Goal: Information Seeking & Learning: Learn about a topic

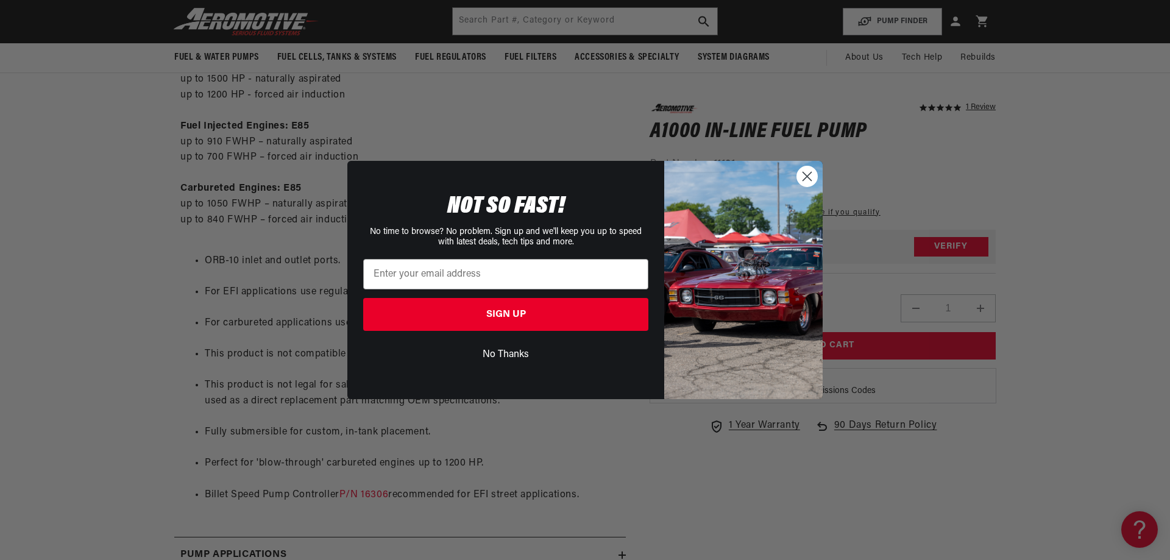
scroll to position [0, 62]
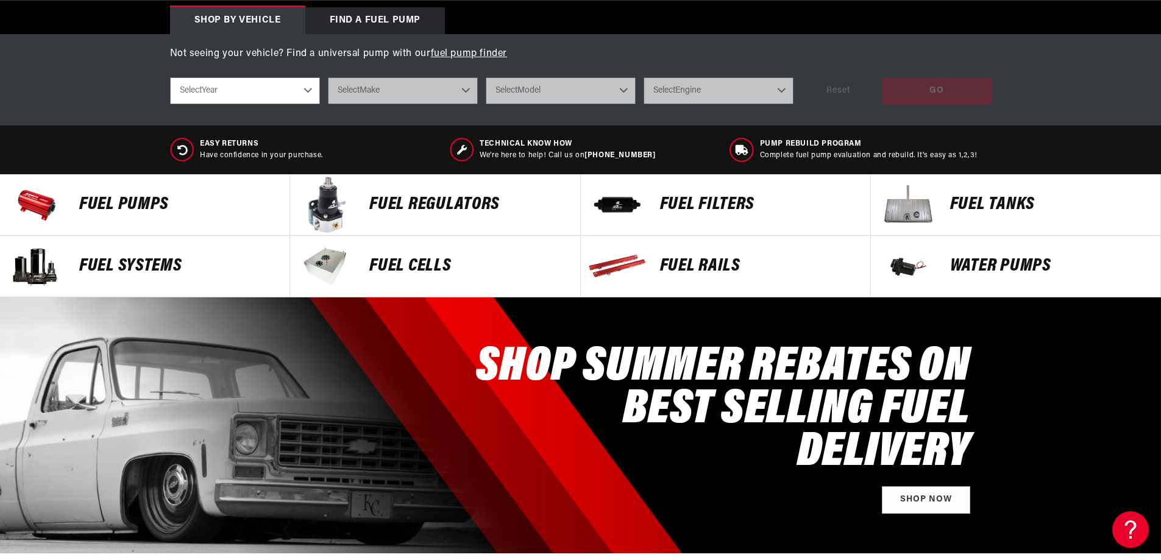
scroll to position [0, 1546]
click at [659, 199] on div "FUEL FILTERS" at bounding box center [759, 204] width 222 height 61
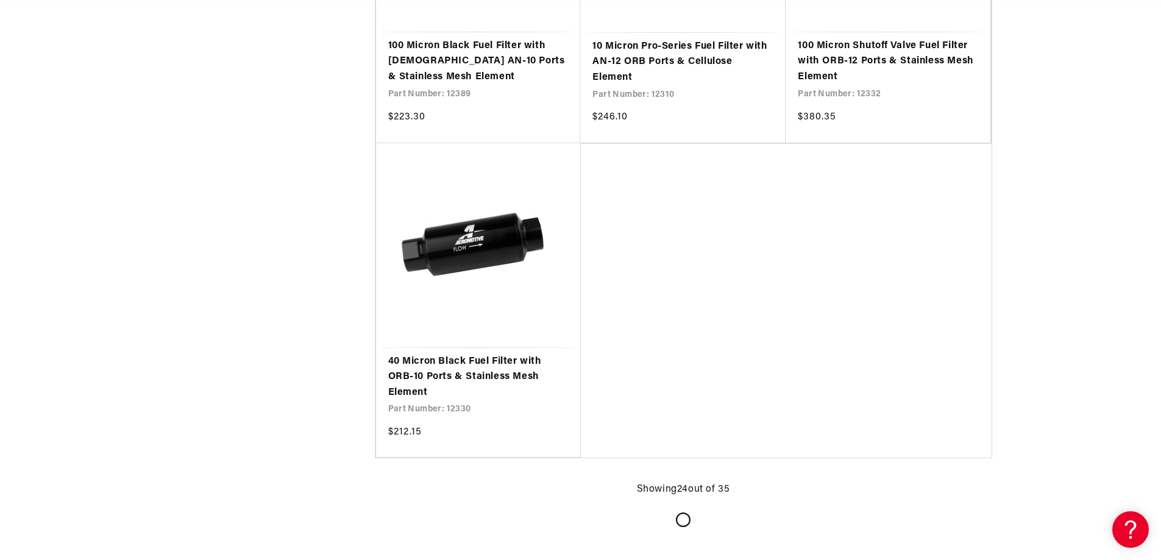
scroll to position [2742, 0]
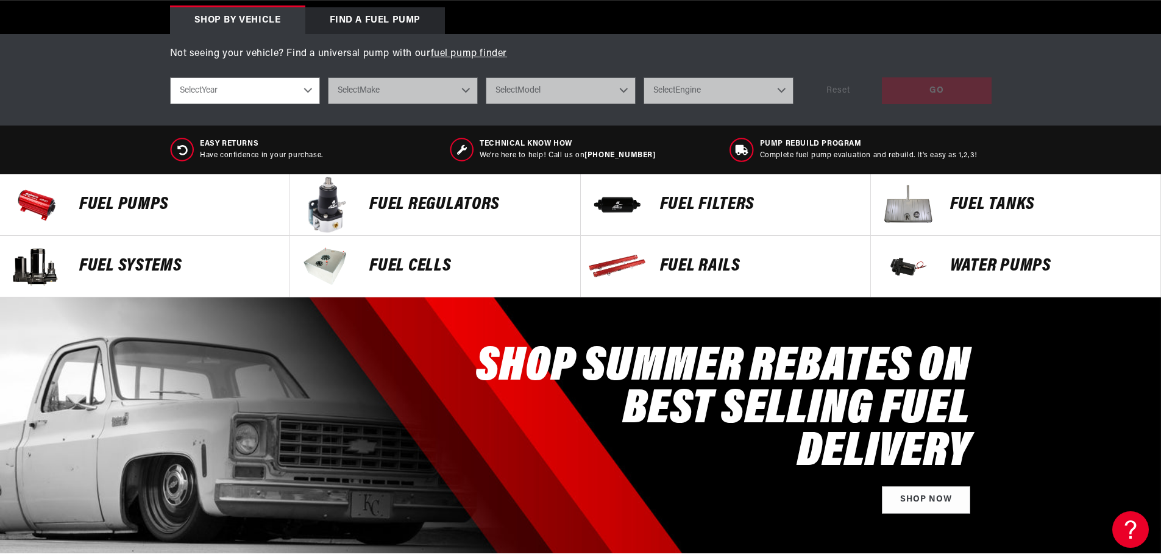
click at [149, 205] on p "Fuel Pumps" at bounding box center [178, 205] width 198 height 18
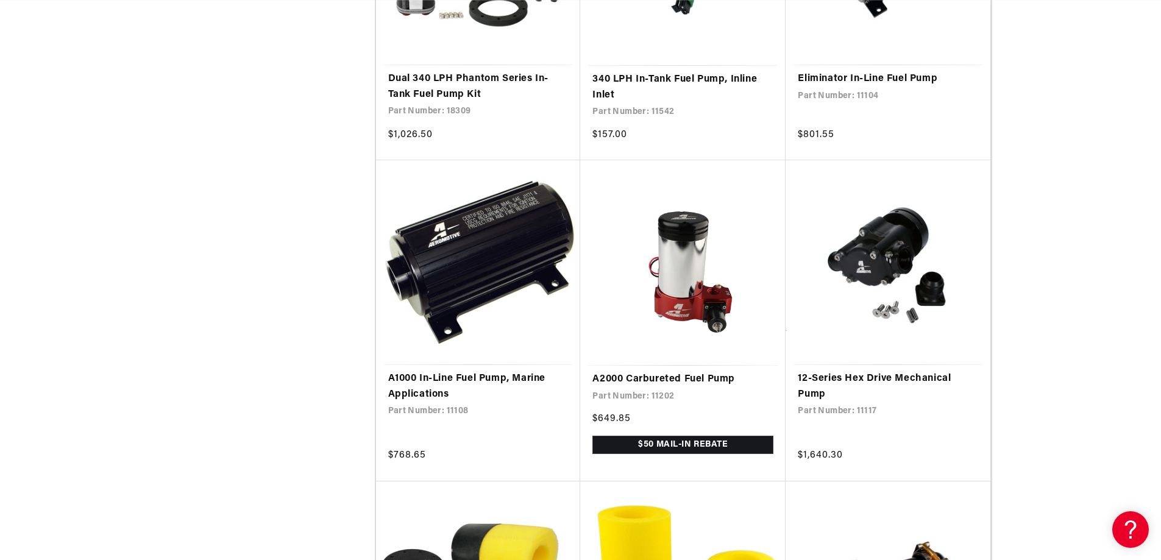
scroll to position [1463, 0]
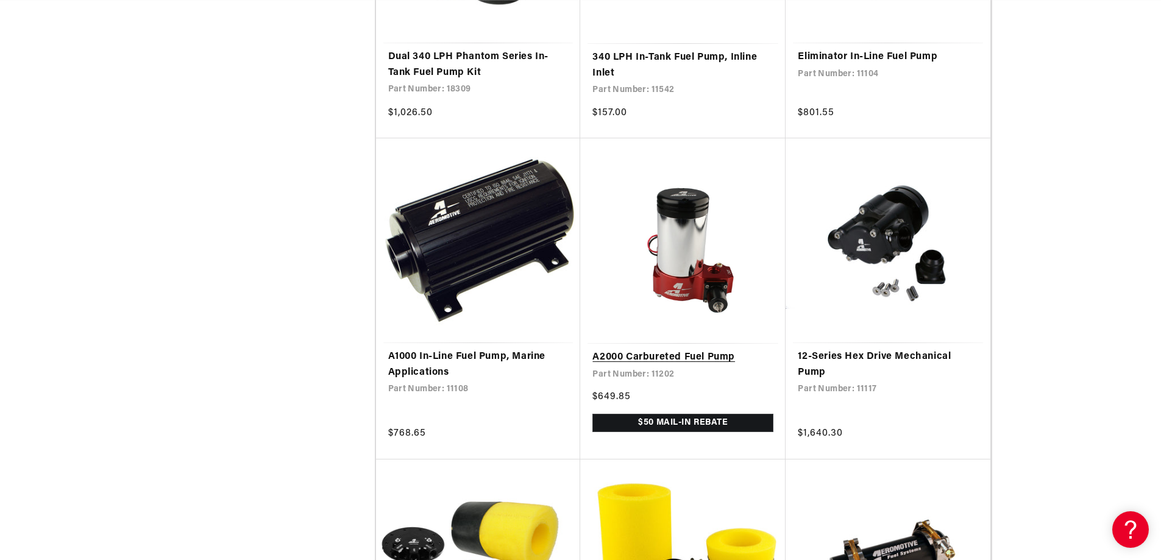
click at [678, 350] on link "A2000 Carbureted Fuel Pump" at bounding box center [682, 358] width 181 height 16
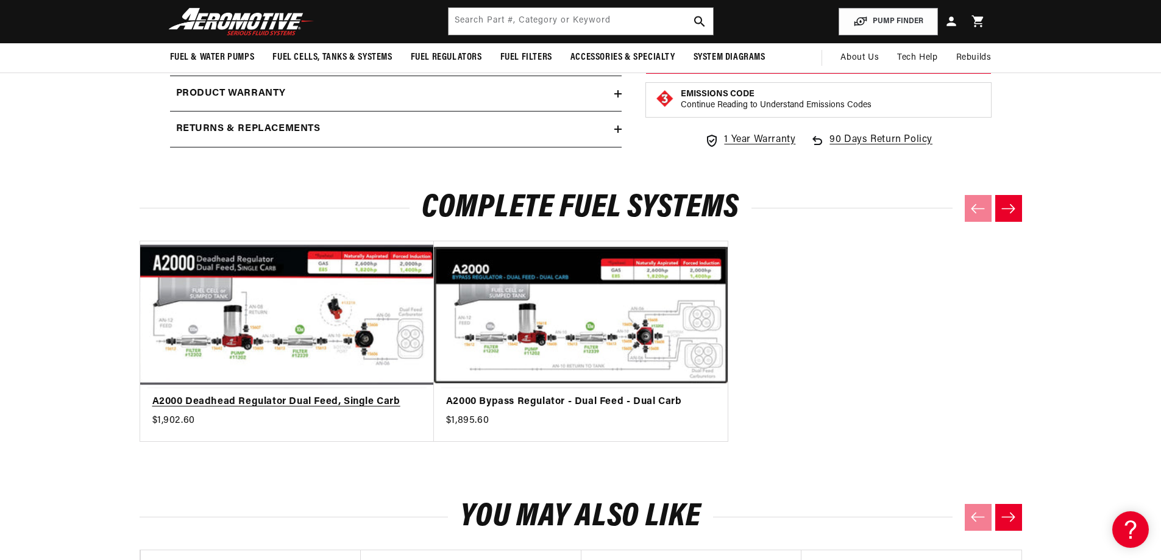
click at [263, 394] on link "A2000 Deadhead Regulator Dual Feed, Single Carb" at bounding box center [280, 402] width 257 height 16
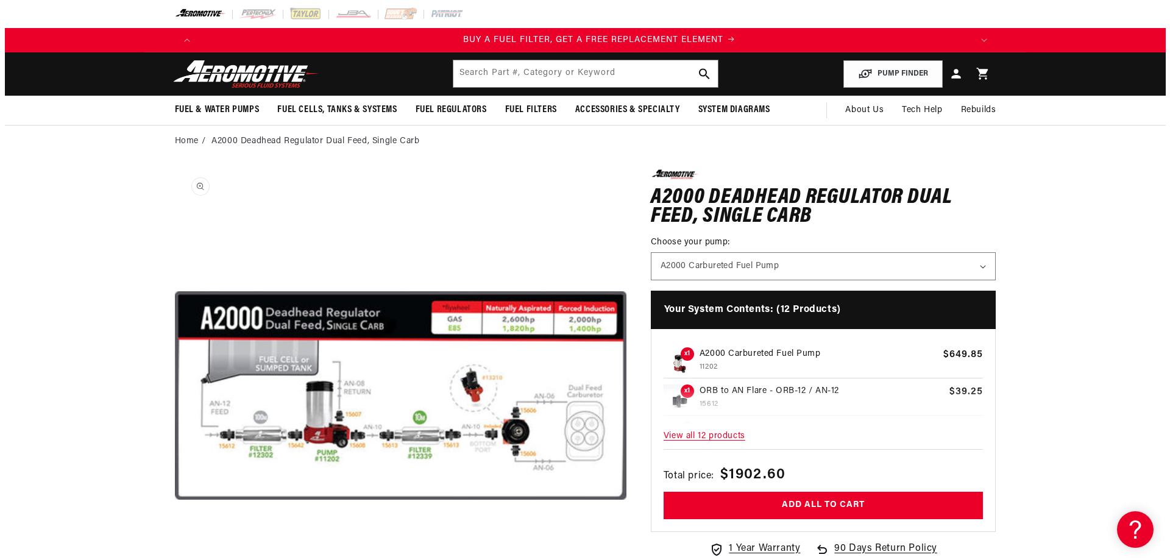
scroll to position [0, 773]
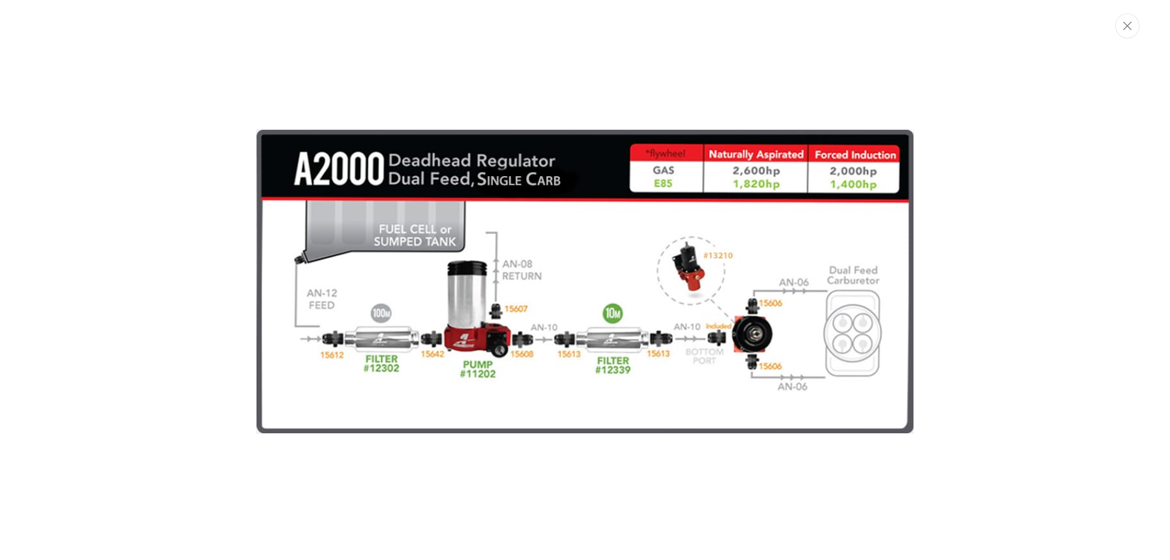
scroll to position [0, 198]
click at [538, 240] on img "Media gallery" at bounding box center [585, 281] width 658 height 305
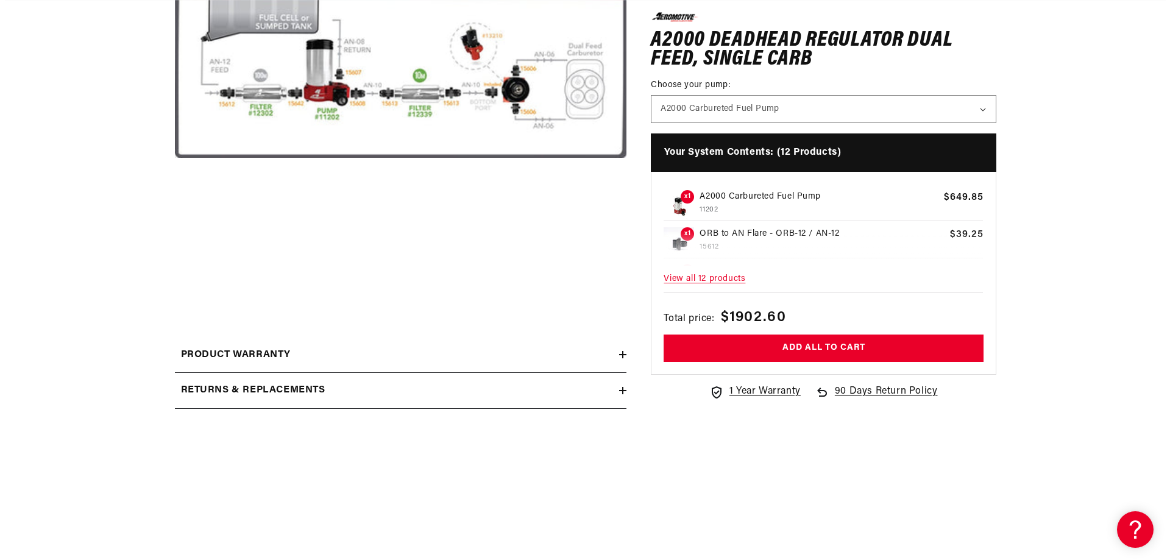
scroll to position [0, 0]
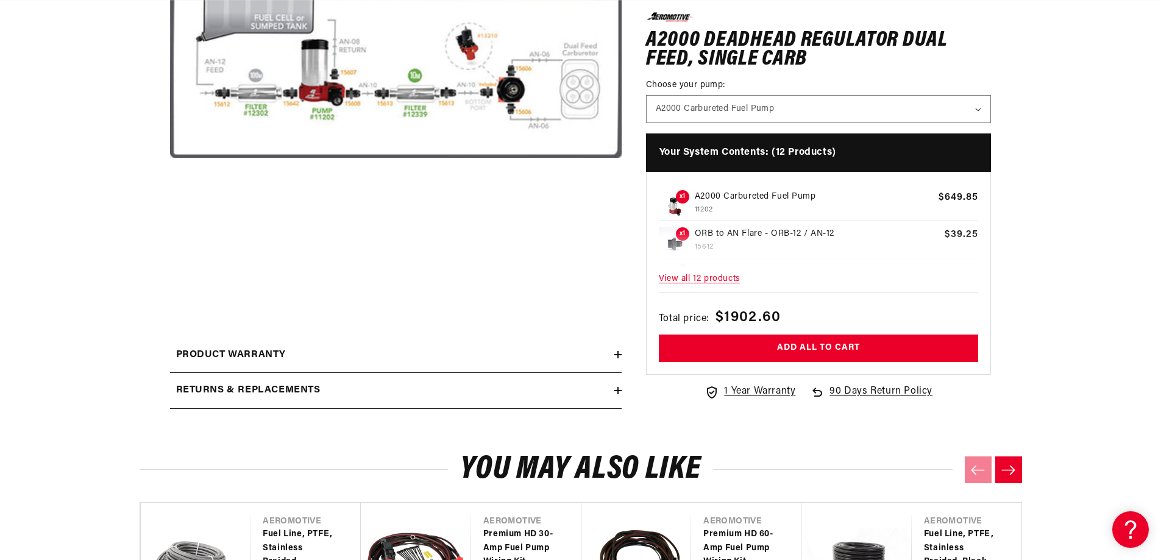
click at [170, 280] on button "Open media 1 in modal" at bounding box center [170, 280] width 0 height 0
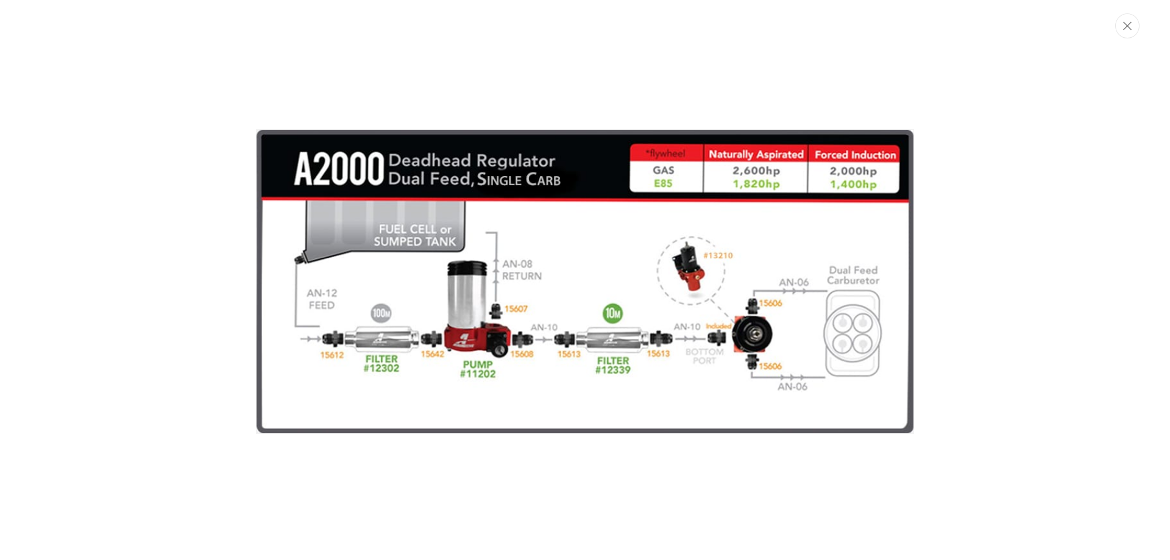
scroll to position [0, 2318]
